Goal: Information Seeking & Learning: Learn about a topic

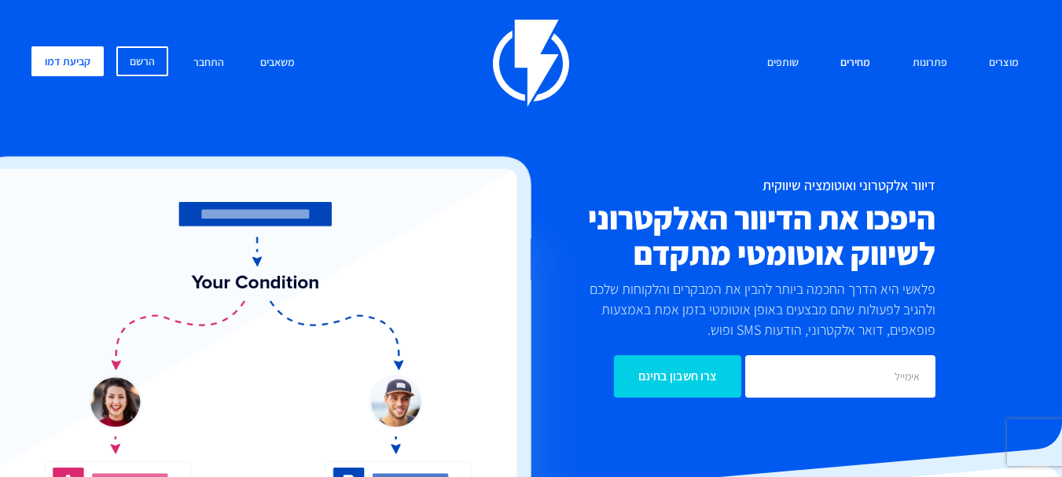
click at [857, 58] on link "מחירים" at bounding box center [855, 63] width 53 height 34
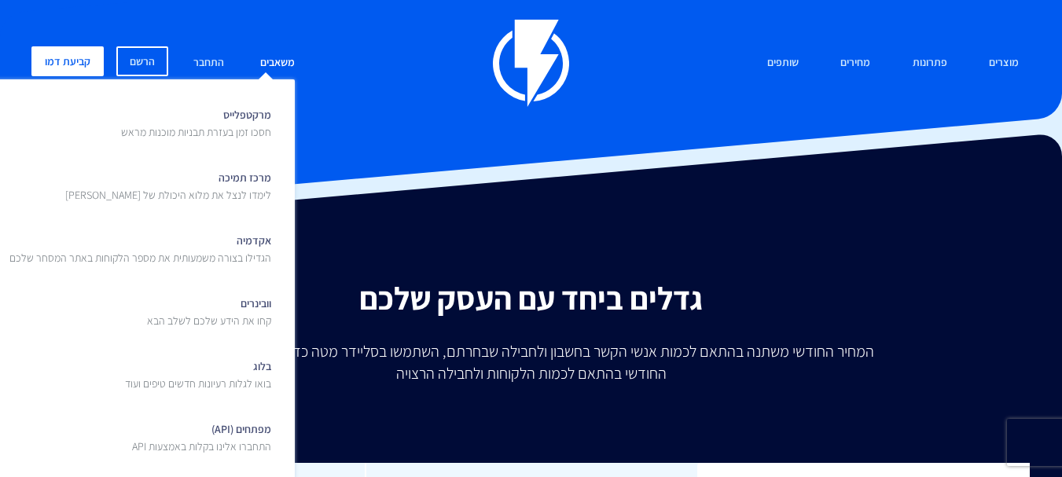
click at [276, 57] on link "משאבים" at bounding box center [277, 63] width 58 height 34
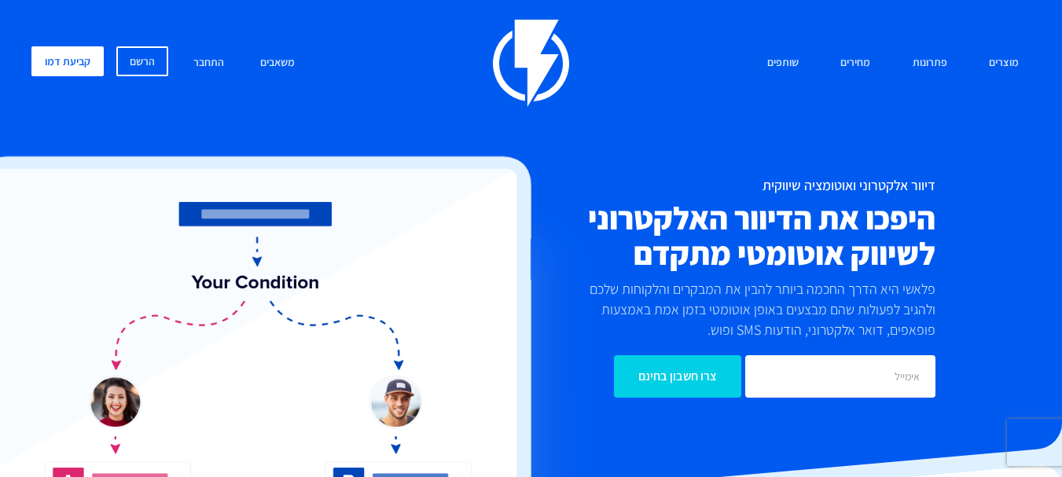
click at [517, 108] on div "מוצרים שיווק אוטומטי הפכו את השיווק לאוטומטי דיוור אלקטרוני שלחו את המסר הנכון …" at bounding box center [531, 228] width 1023 height 417
click at [855, 57] on link "מחירים" at bounding box center [855, 63] width 53 height 34
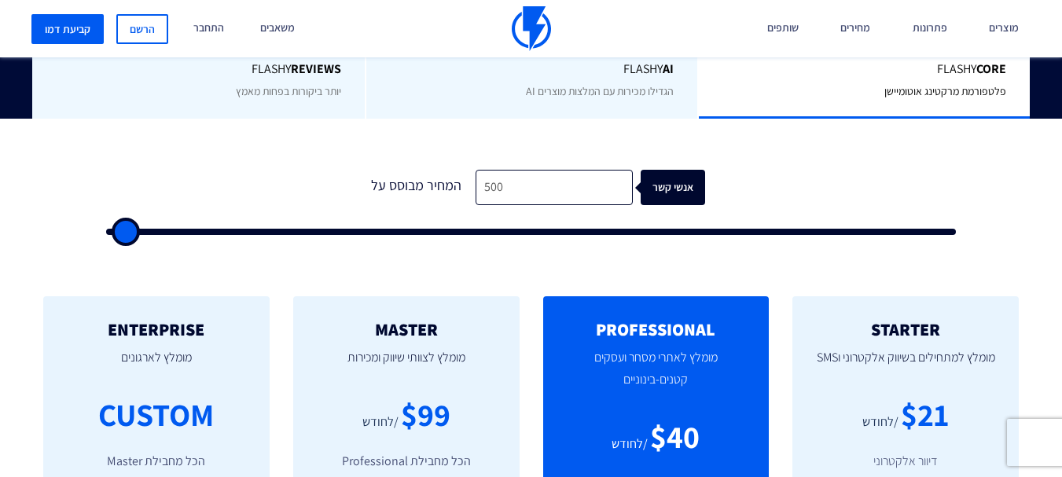
scroll to position [472, 0]
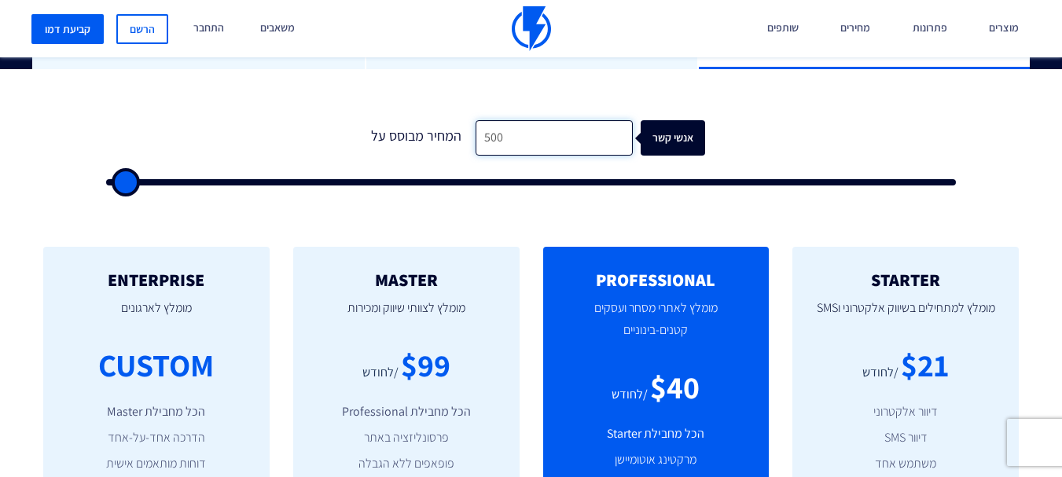
drag, startPoint x: 531, startPoint y: 143, endPoint x: 405, endPoint y: 125, distance: 127.1
click at [405, 125] on div "המחיר מבוסס על 500 אנשי קשר" at bounding box center [531, 137] width 347 height 35
type input "1"
type input "500"
type input "15"
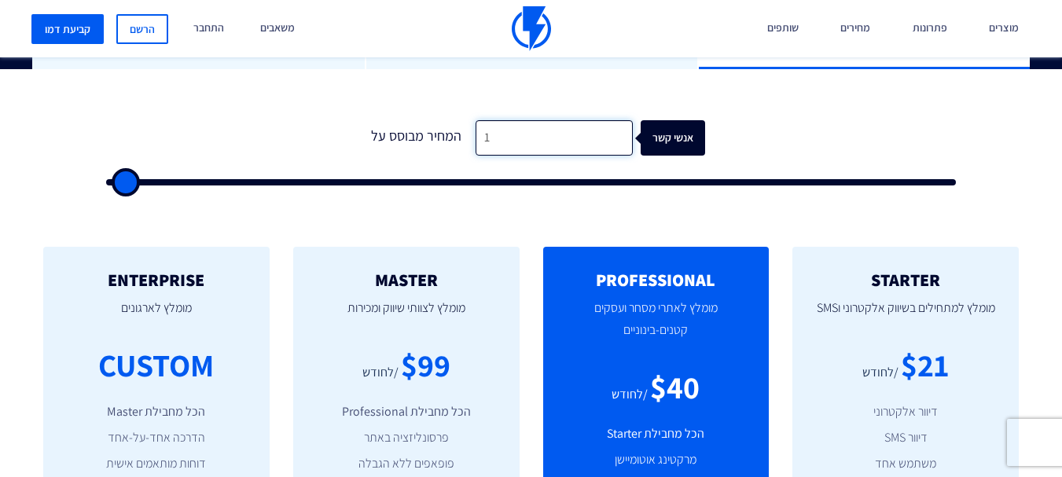
type input "500"
type input "150"
type input "500"
type input "1,500"
type input "1500"
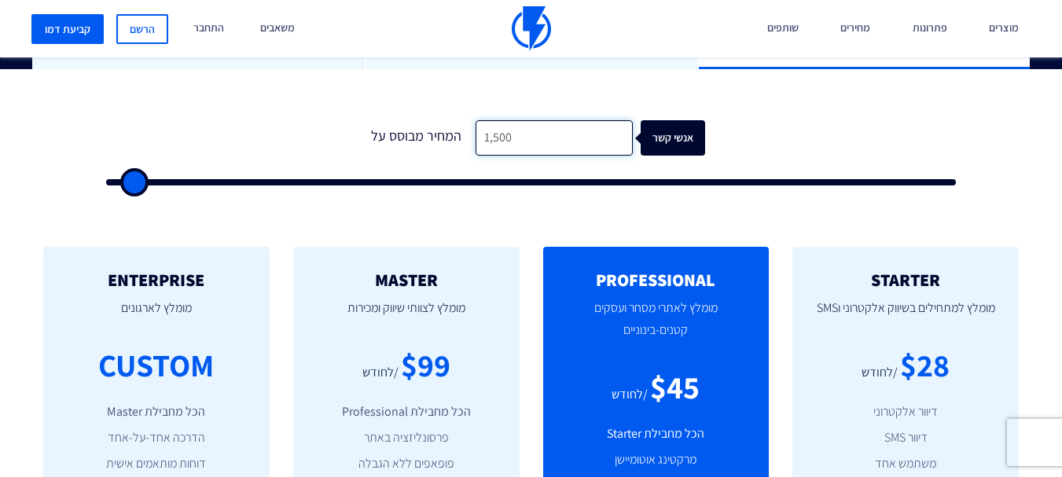
drag, startPoint x: 524, startPoint y: 139, endPoint x: 402, endPoint y: 126, distance: 122.6
click at [402, 126] on div "המחיר מבוסס על 1,500 אנשי קשר" at bounding box center [531, 137] width 347 height 35
type input "2"
type input "500"
type input "25"
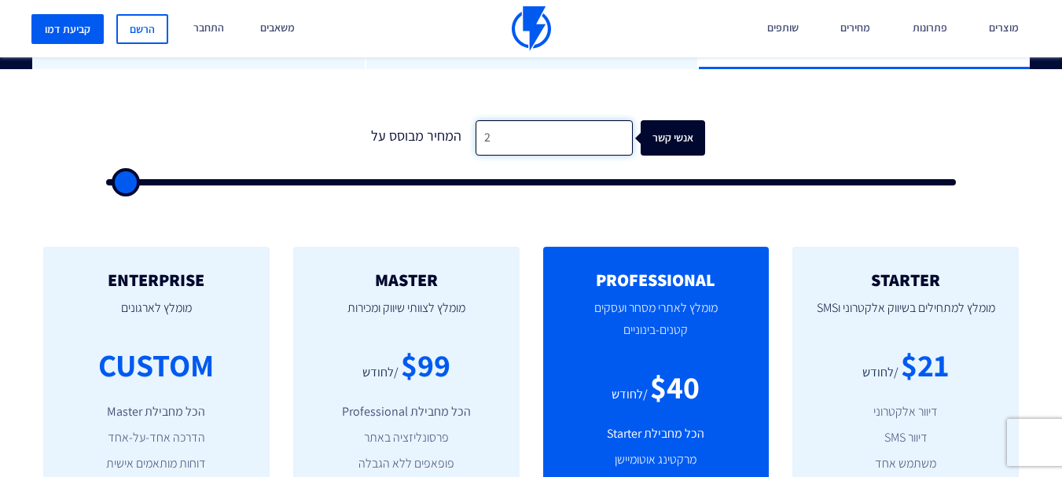
type input "500"
type input "250"
type input "500"
type input "2,500"
type input "2500"
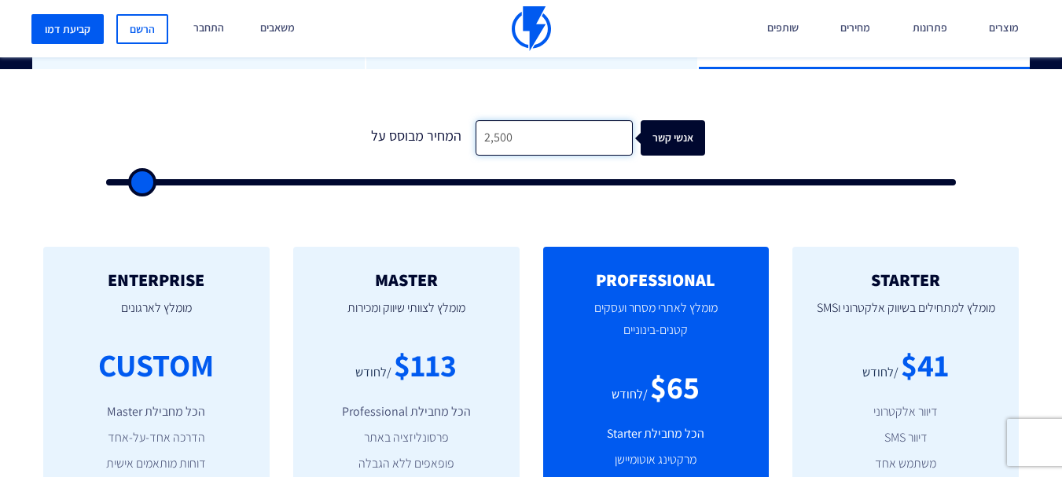
drag, startPoint x: 549, startPoint y: 138, endPoint x: 454, endPoint y: 134, distance: 96.0
click at [454, 134] on div "המחיר מבוסס על 2,500 אנשי קשר" at bounding box center [531, 137] width 347 height 35
type input "5"
type input "500"
type input "55"
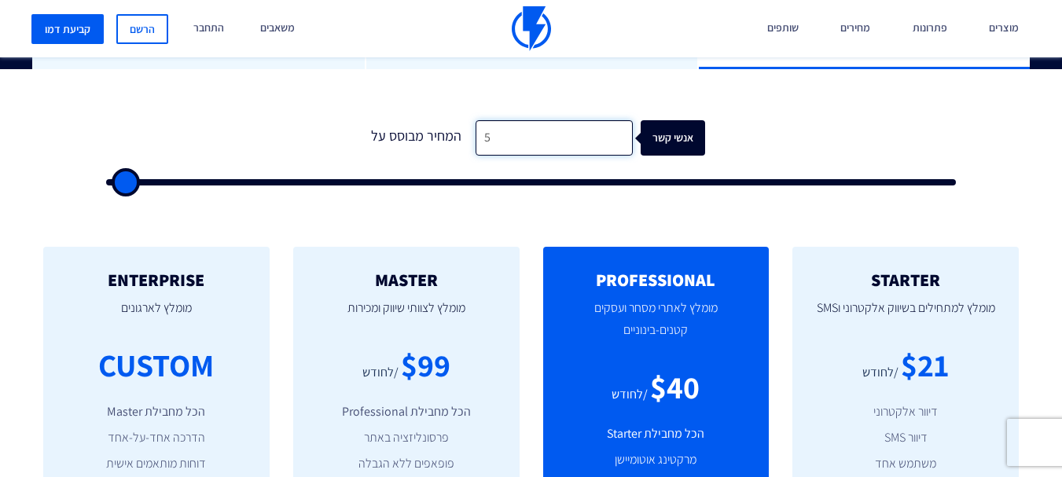
type input "500"
type input "550"
type input "500"
type input "5,500"
type input "5500"
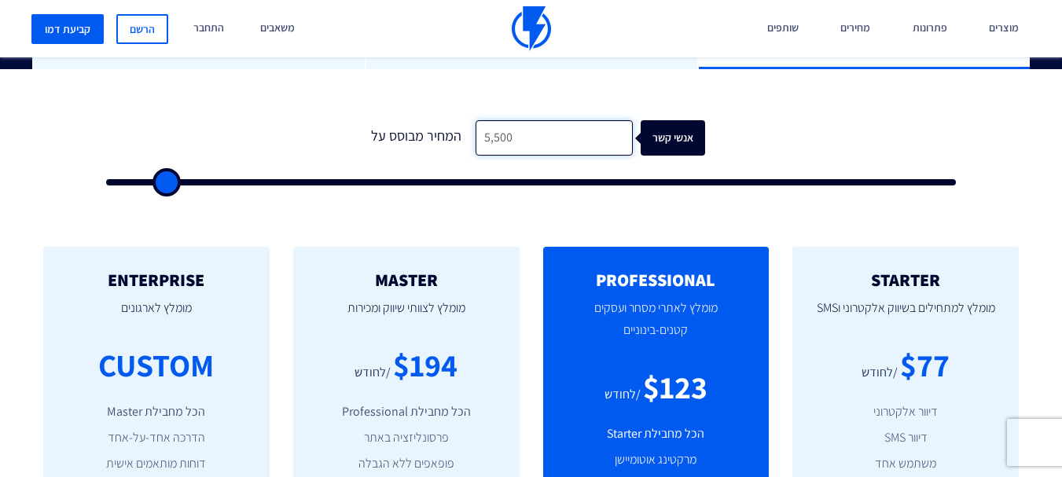
type input "5,500"
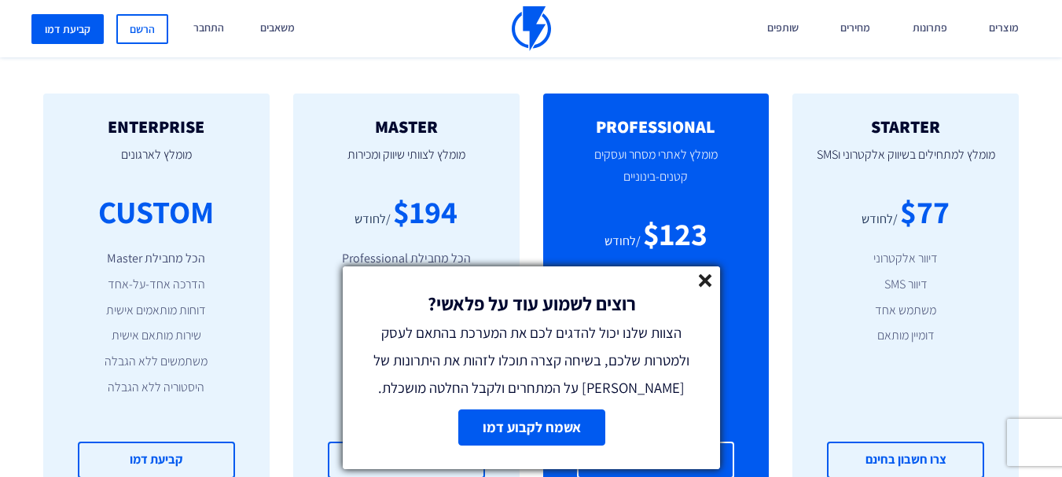
scroll to position [629, 0]
